Goal: Task Accomplishment & Management: Manage account settings

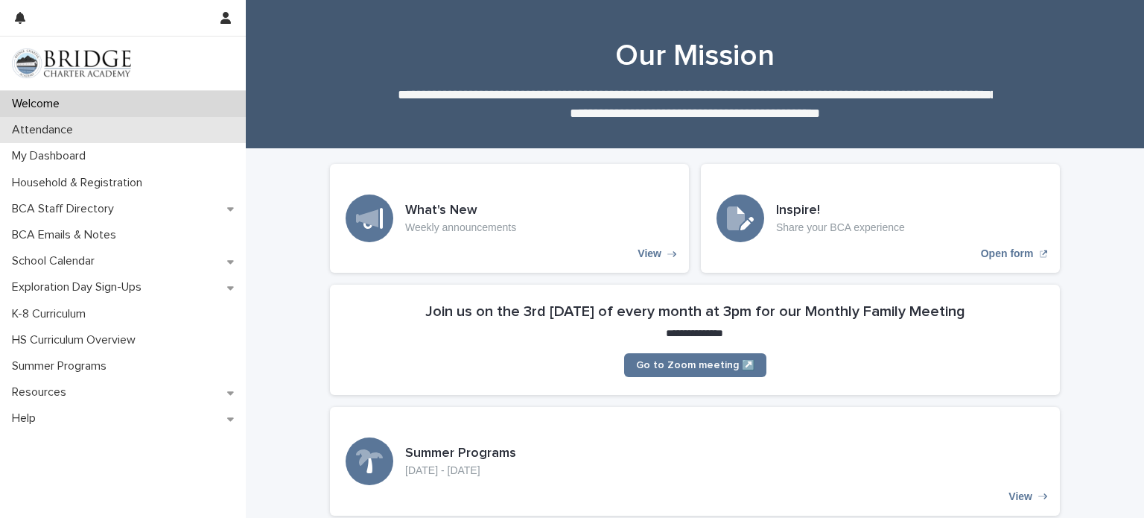
click at [94, 138] on div "Attendance" at bounding box center [123, 130] width 246 height 26
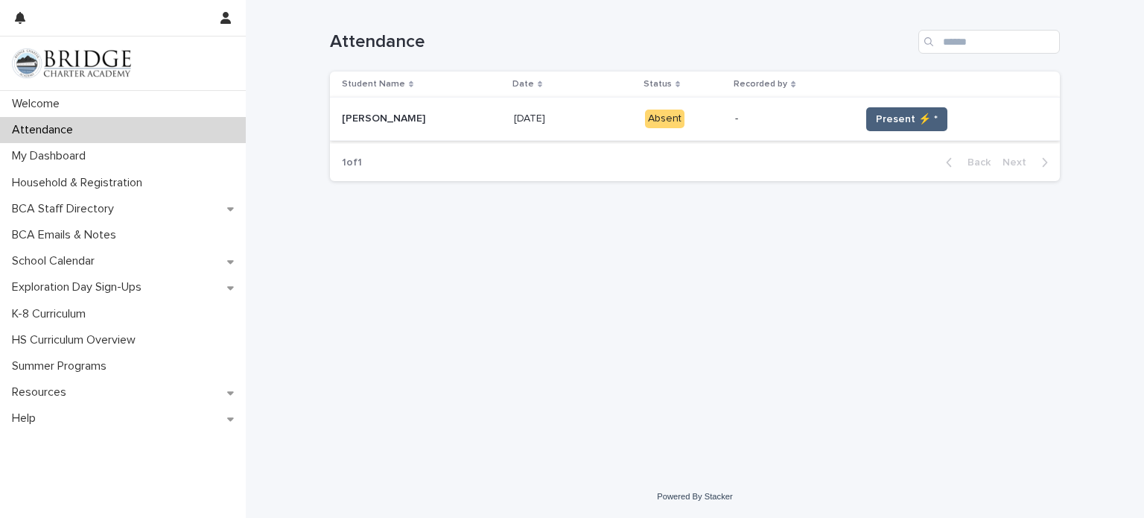
click at [871, 115] on button "Present ⚡ *" at bounding box center [906, 119] width 81 height 24
click at [880, 113] on span "Present ⚡ *" at bounding box center [907, 119] width 62 height 15
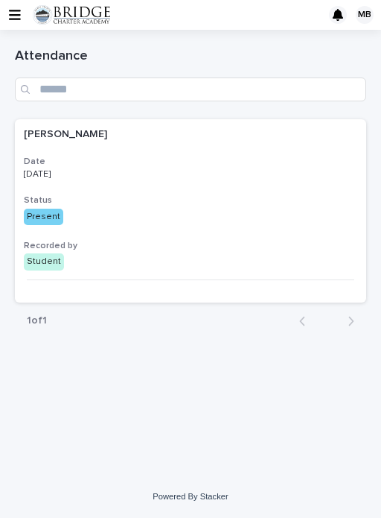
click at [256, 16] on div at bounding box center [181, 14] width 296 height 19
